Goal: Find specific page/section: Find specific page/section

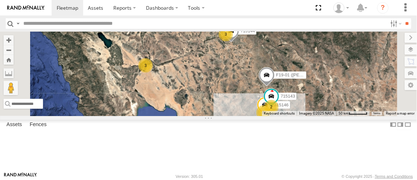
scroll to position [65, 0]
click at [0, 0] on div "715203" at bounding box center [0, 0] width 0 height 0
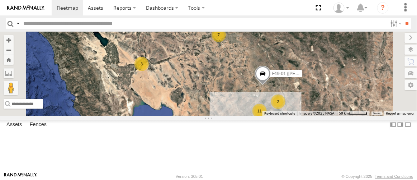
scroll to position [98, 0]
click at [0, 0] on div "FAD01" at bounding box center [0, 0] width 0 height 0
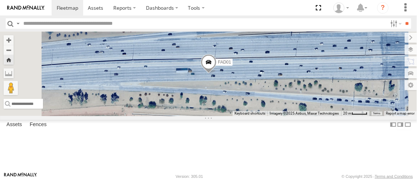
scroll to position [0, 0]
click at [0, 0] on div "F19-02 (60) - [PERSON_NAME]" at bounding box center [0, 0] width 0 height 0
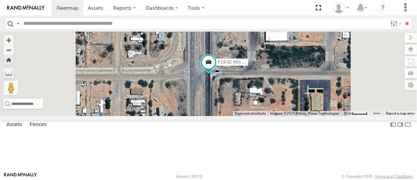
scroll to position [98, 0]
click at [0, 0] on div "P13 ([PERSON_NAME])" at bounding box center [0, 0] width 0 height 0
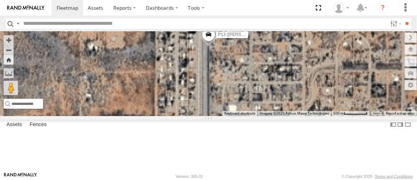
scroll to position [0, 0]
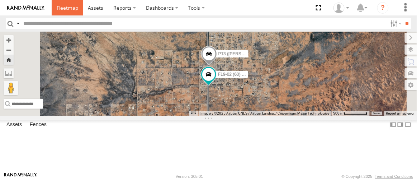
click at [66, 6] on span at bounding box center [68, 7] width 22 height 7
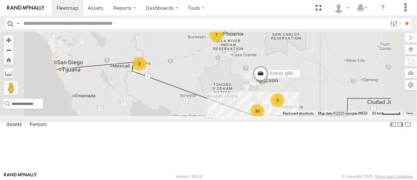
scroll to position [65, 0]
click at [0, 0] on div "715203" at bounding box center [0, 0] width 0 height 0
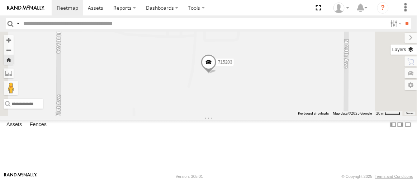
click at [413, 49] on label at bounding box center [404, 49] width 26 height 10
click at [0, 0] on span "Basemaps" at bounding box center [0, 0] width 0 height 0
click at [0, 0] on span "Satellite" at bounding box center [0, 0] width 0 height 0
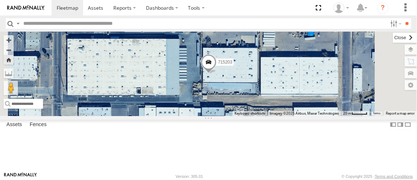
click at [393, 38] on label at bounding box center [405, 38] width 24 height 10
